Goal: Register for event/course

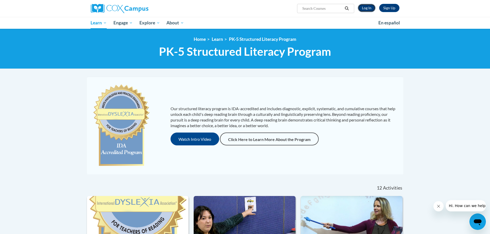
click at [366, 8] on link "Log In" at bounding box center [367, 8] width 18 height 8
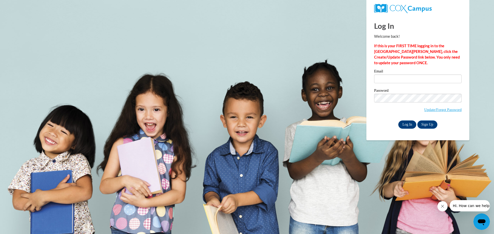
type input "aboutwell@starkvillesd.com"
click at [409, 123] on input "Log In" at bounding box center [407, 125] width 18 height 8
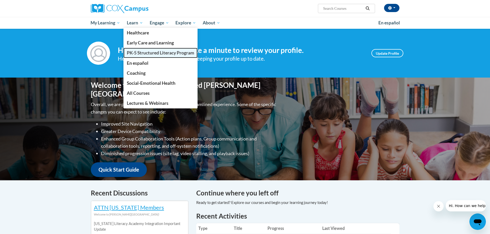
click at [139, 51] on span "PK-5 Structured Literacy Program" at bounding box center [160, 52] width 67 height 5
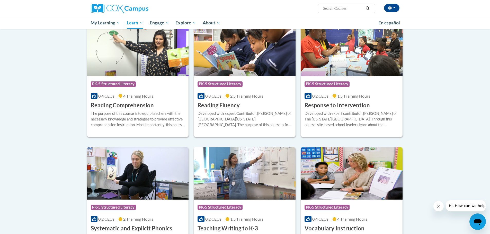
scroll to position [515, 0]
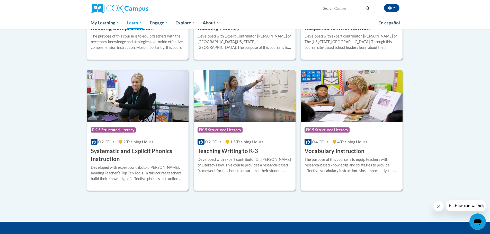
click at [240, 140] on span "1.5 Training Hours" at bounding box center [246, 141] width 33 height 5
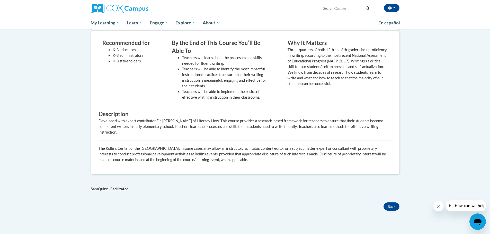
scroll to position [154, 0]
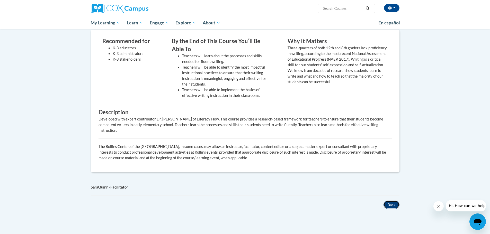
click at [389, 205] on button "Back" at bounding box center [392, 205] width 16 height 8
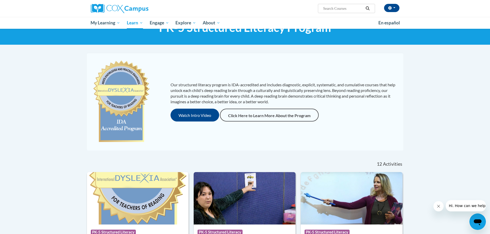
scroll to position [23, 0]
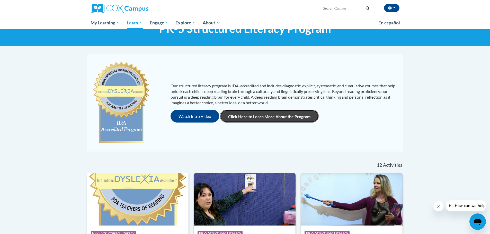
click at [257, 118] on link "Click Here to Learn More About the Program" at bounding box center [269, 116] width 99 height 13
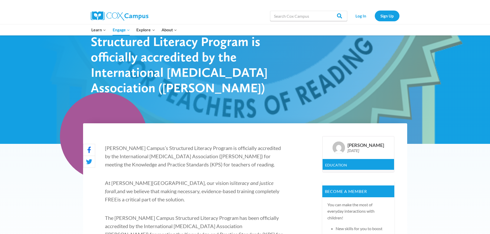
scroll to position [51, 0]
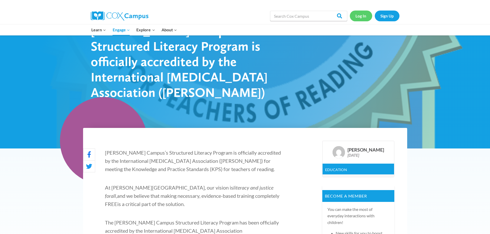
click at [360, 16] on link "Log In" at bounding box center [361, 16] width 22 height 11
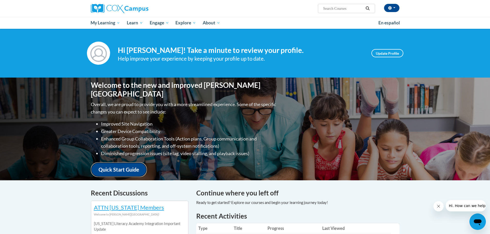
click at [116, 163] on link "Quick Start Guide" at bounding box center [119, 170] width 56 height 15
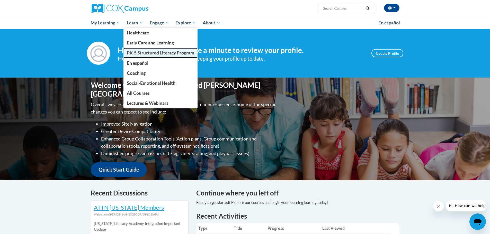
click at [138, 52] on span "PK-5 Structured Literacy Program" at bounding box center [160, 52] width 67 height 5
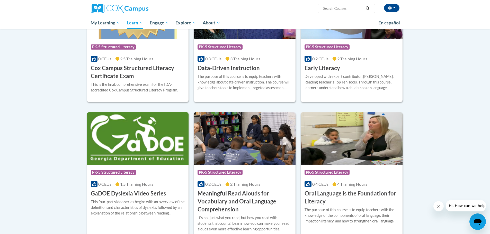
scroll to position [154, 0]
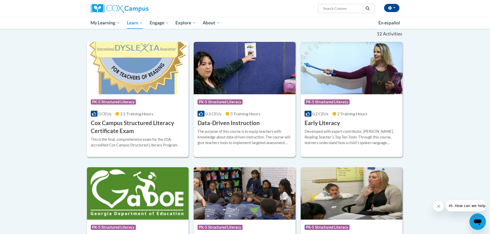
click at [252, 133] on div "The purpose of this course is to equip teachers with knowledge about data-drive…" at bounding box center [245, 137] width 94 height 17
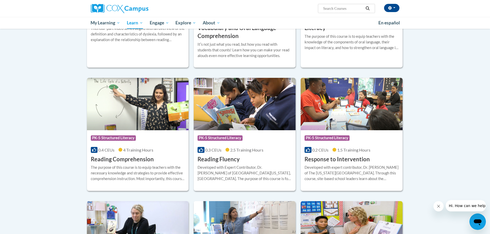
scroll to position [538, 0]
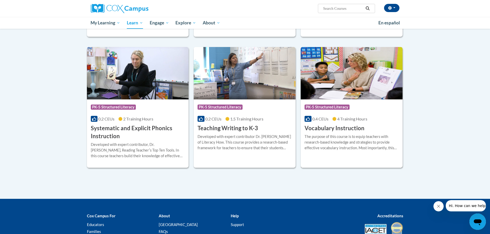
click at [353, 93] on img at bounding box center [352, 73] width 102 height 53
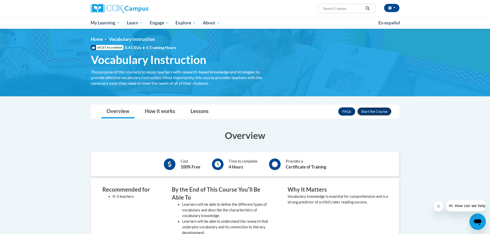
click at [379, 110] on button "Enroll" at bounding box center [374, 112] width 34 height 8
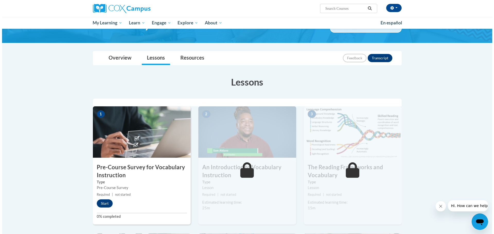
scroll to position [77, 0]
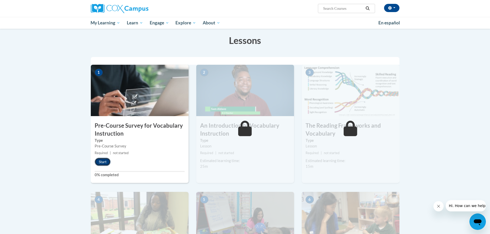
click at [100, 161] on button "Start" at bounding box center [103, 162] width 16 height 8
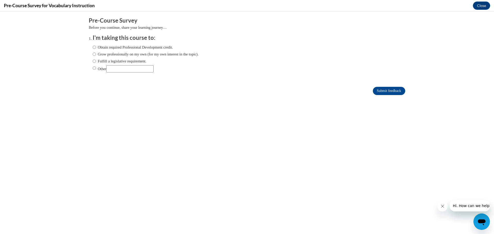
scroll to position [0, 0]
click at [93, 48] on input "Obtain required Professional Development credit." at bounding box center [94, 48] width 3 height 6
radio input "true"
click at [93, 55] on input "Grow professionally on my own (for my own interest in the topic)." at bounding box center [94, 54] width 3 height 6
radio input "true"
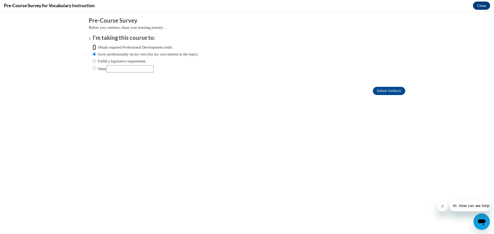
click at [93, 47] on input "Obtain required Professional Development credit." at bounding box center [94, 48] width 3 height 6
radio input "true"
click at [384, 89] on input "Submit feedback" at bounding box center [389, 91] width 32 height 8
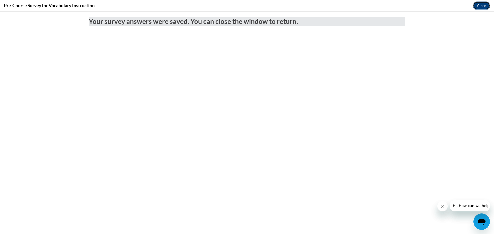
click at [478, 5] on button "Close" at bounding box center [481, 6] width 17 height 8
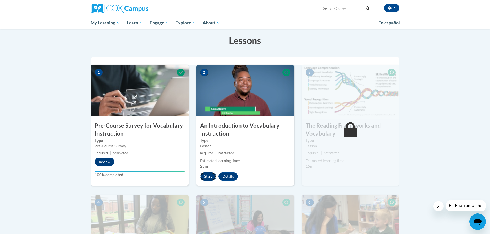
click at [206, 177] on button "Start" at bounding box center [208, 177] width 16 height 8
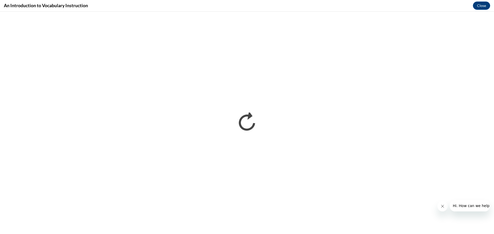
click at [441, 208] on icon "Close message from company" at bounding box center [442, 207] width 4 height 4
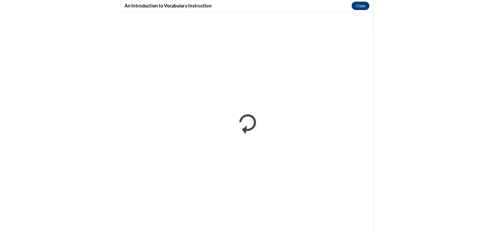
scroll to position [77, 0]
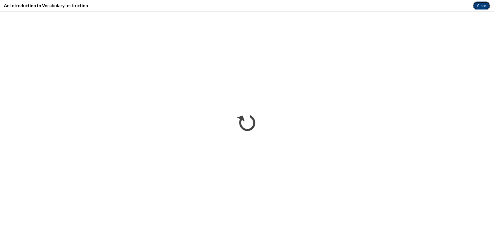
click at [480, 6] on button "Close" at bounding box center [481, 6] width 17 height 8
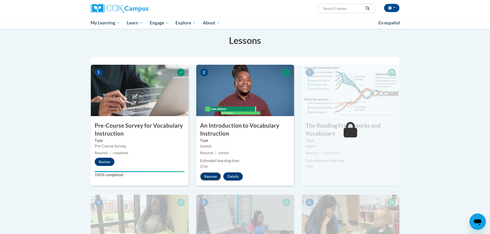
click at [208, 175] on button "Resume" at bounding box center [210, 177] width 21 height 8
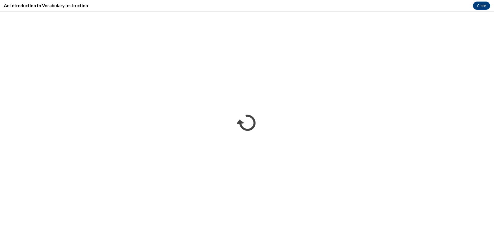
scroll to position [0, 0]
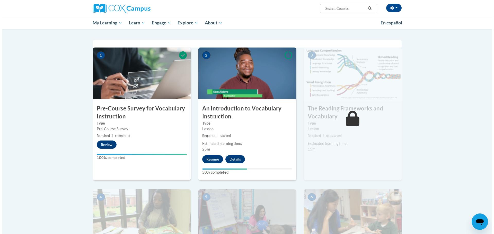
scroll to position [103, 0]
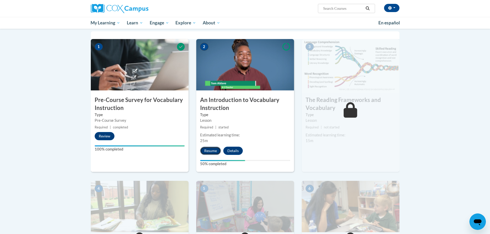
click at [206, 150] on button "Resume" at bounding box center [210, 151] width 21 height 8
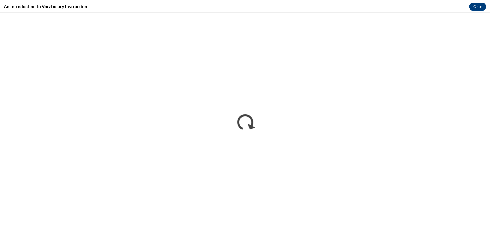
scroll to position [0, 0]
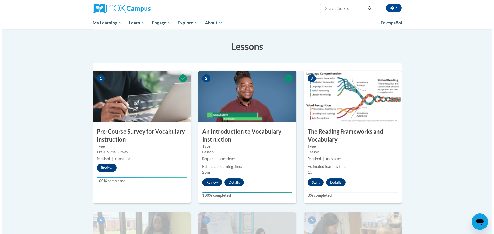
scroll to position [77, 0]
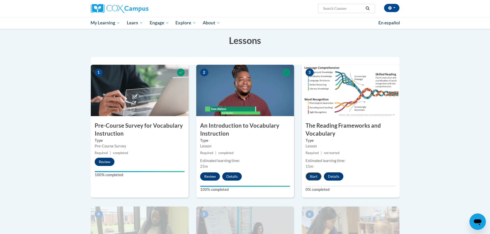
click at [314, 175] on button "Start" at bounding box center [314, 177] width 16 height 8
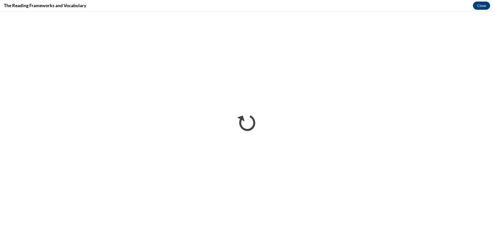
scroll to position [0, 0]
